Goal: Information Seeking & Learning: Learn about a topic

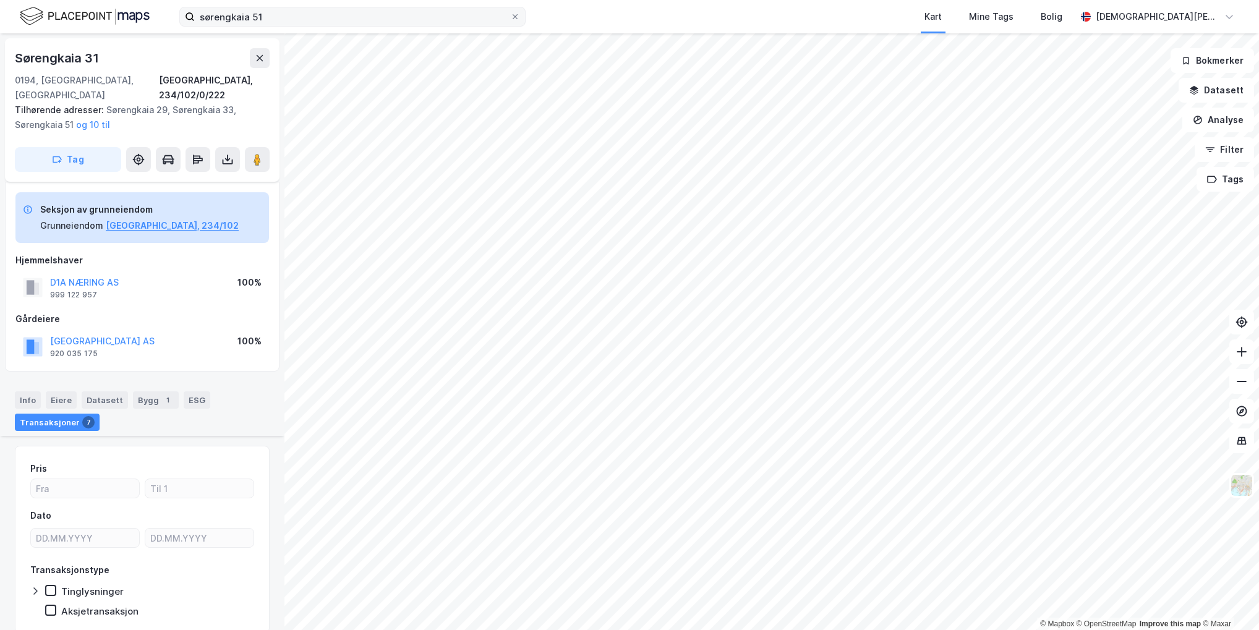
scroll to position [1083, 0]
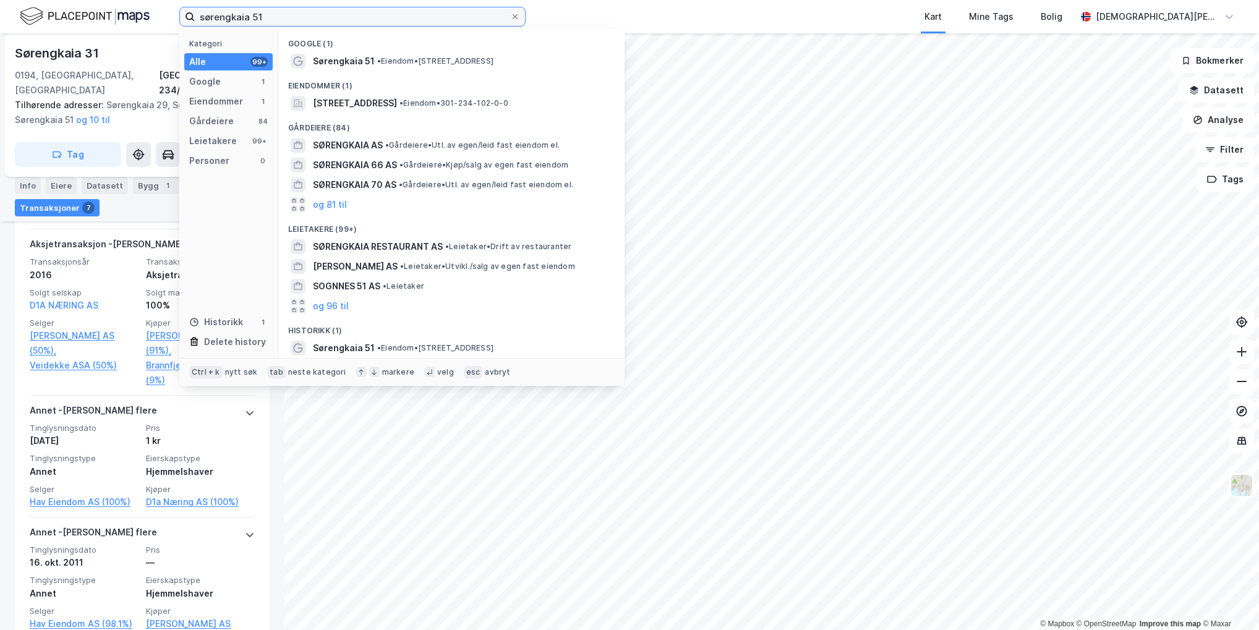
click at [283, 20] on input "sørengkaia 51" at bounding box center [352, 16] width 315 height 19
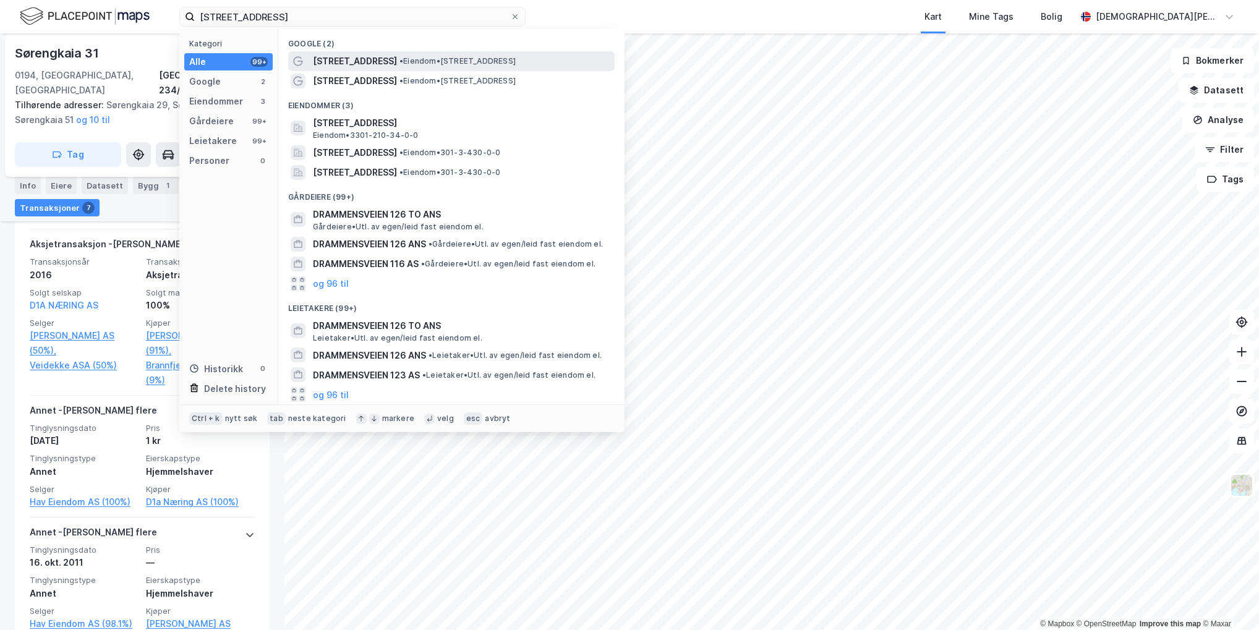
click at [359, 61] on span "[STREET_ADDRESS]" at bounding box center [355, 61] width 84 height 15
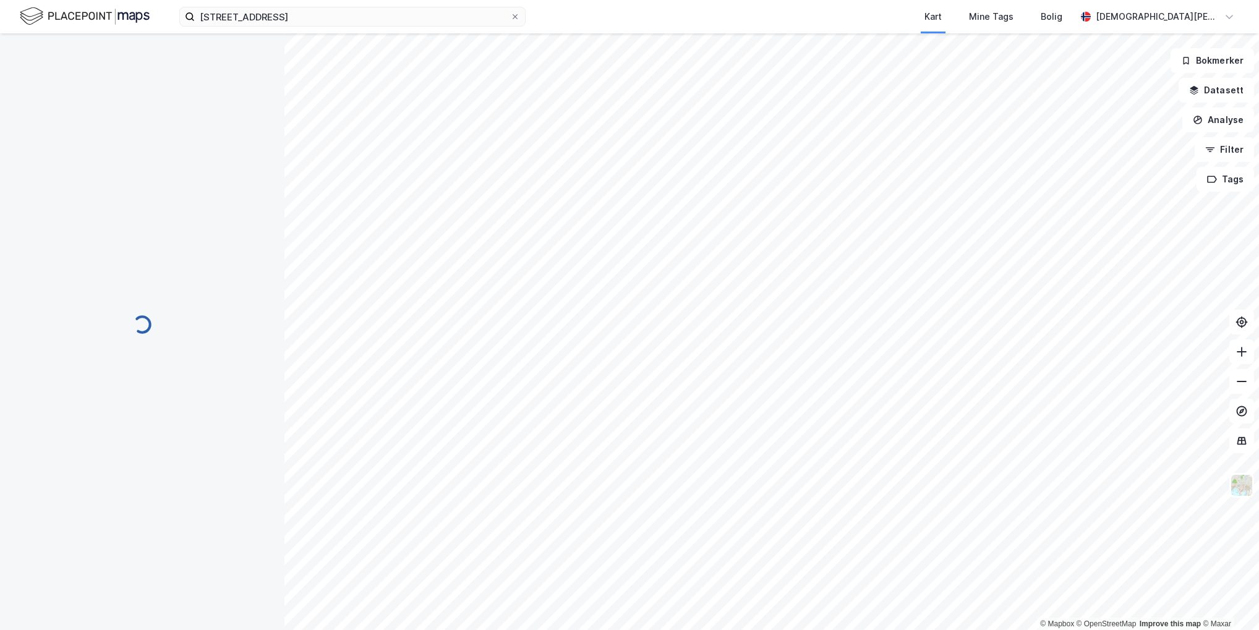
scroll to position [15, 0]
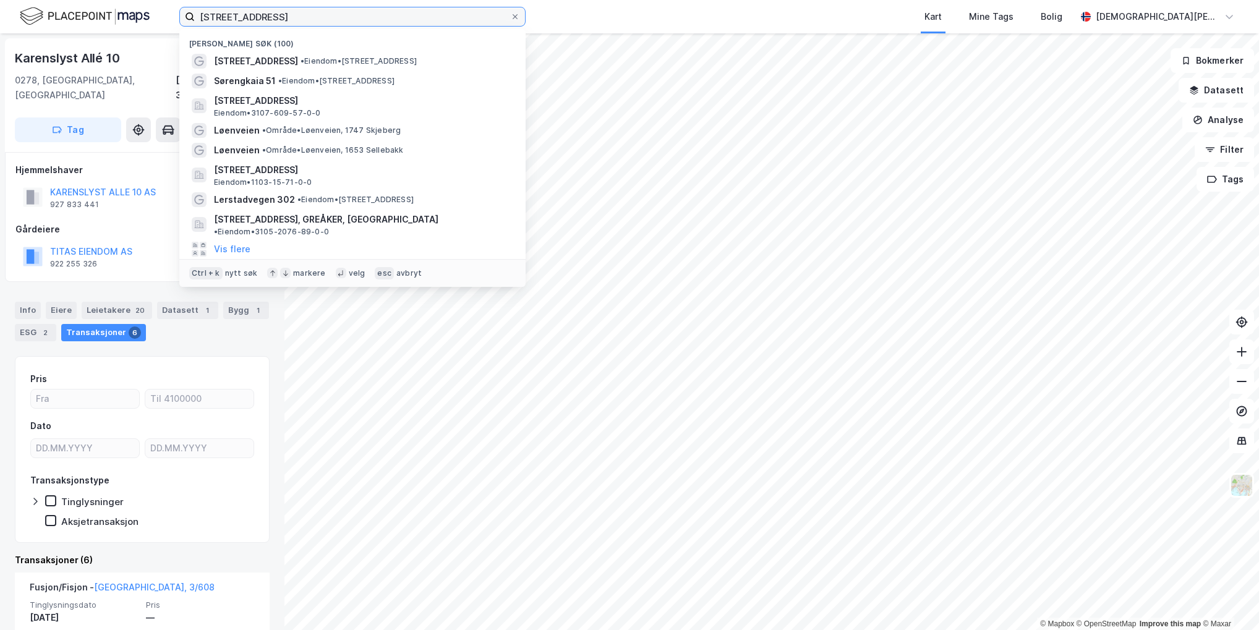
drag, startPoint x: 308, startPoint y: 25, endPoint x: 178, endPoint y: 17, distance: 130.1
click at [178, 17] on div "[STREET_ADDRESS] Nylige søk (100) [STREET_ADDRESS] • Eiendom • [STREET_ADDRESS]…" at bounding box center [629, 16] width 1259 height 33
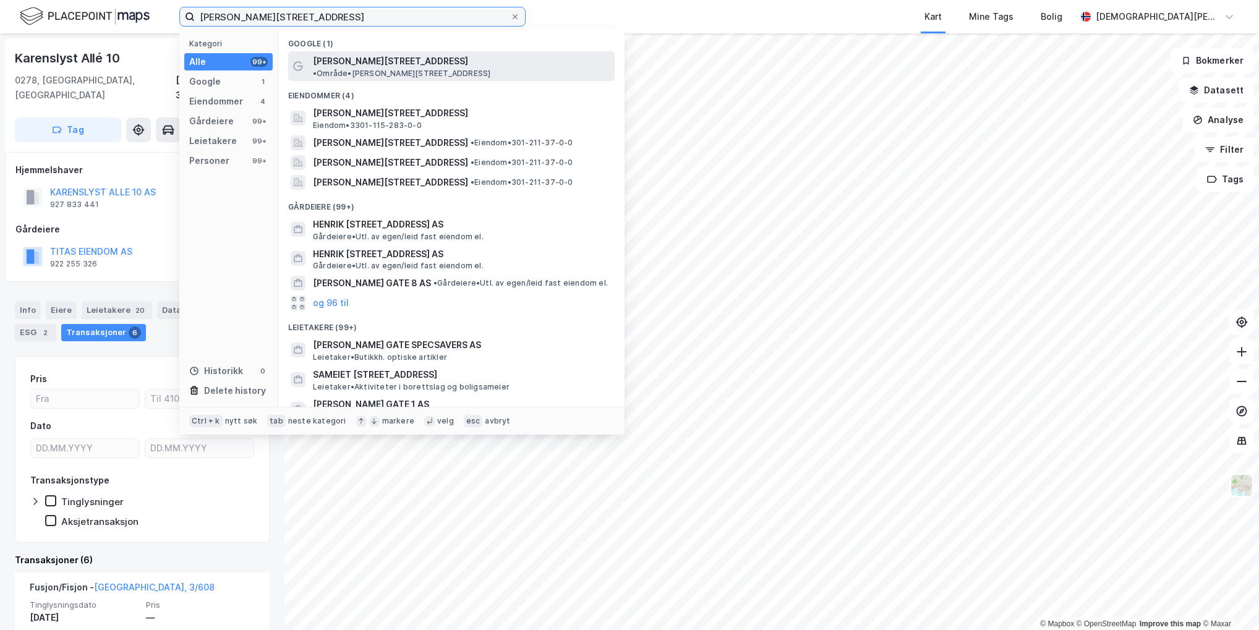
type input "[PERSON_NAME][STREET_ADDRESS]"
click at [388, 58] on span "[PERSON_NAME][STREET_ADDRESS]" at bounding box center [390, 61] width 155 height 15
